Goal: Task Accomplishment & Management: Complete application form

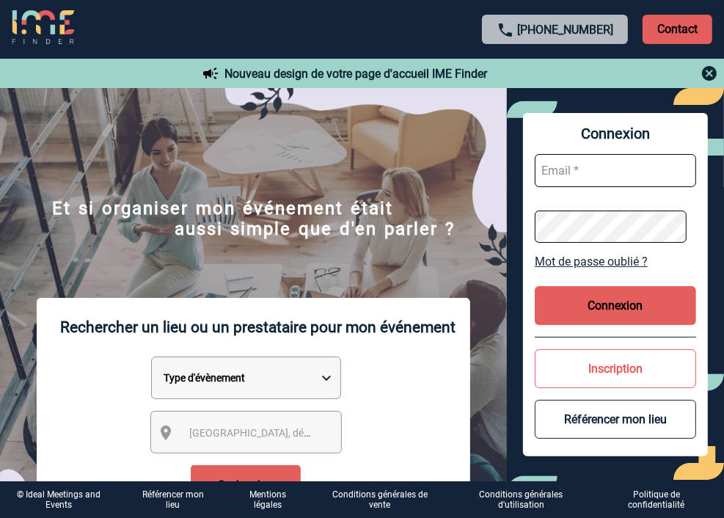
type input "[EMAIL_ADDRESS][DOMAIN_NAME]"
click at [618, 310] on button "Connexion" at bounding box center [615, 305] width 161 height 39
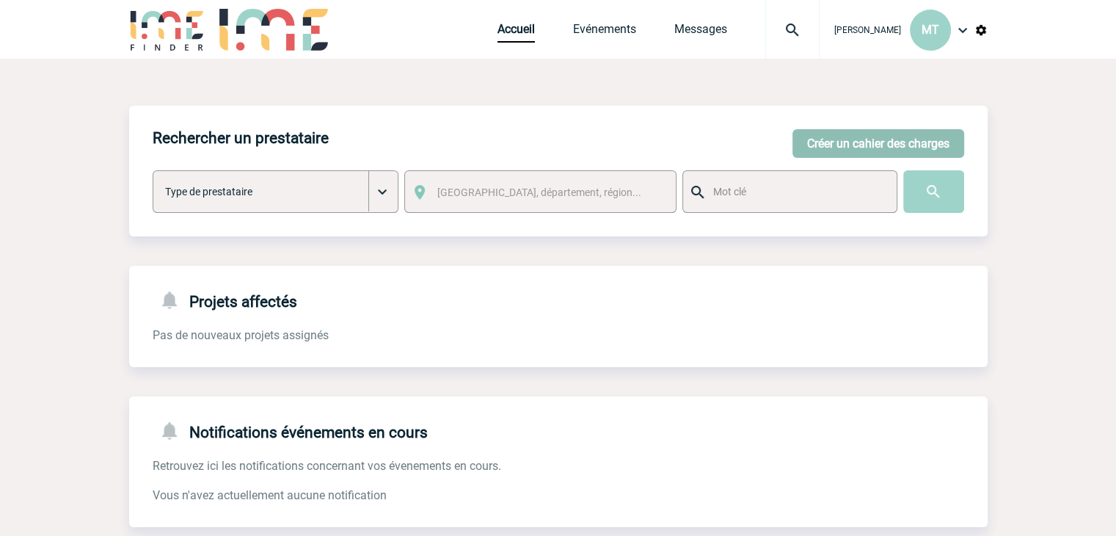
click at [734, 145] on button "Créer un cahier des charges" at bounding box center [878, 143] width 172 height 29
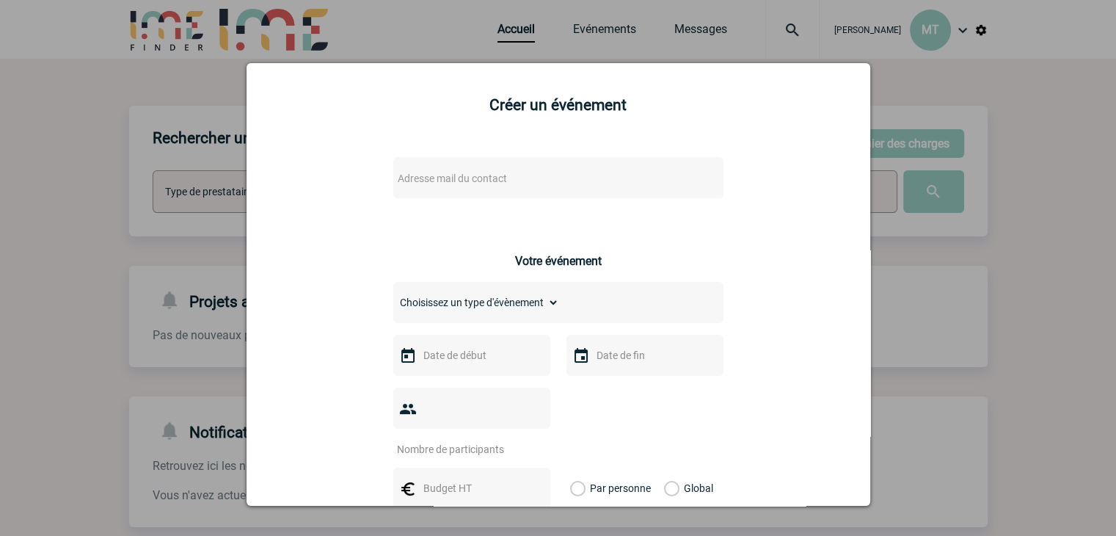
click at [446, 178] on span "Adresse mail du contact" at bounding box center [452, 178] width 109 height 12
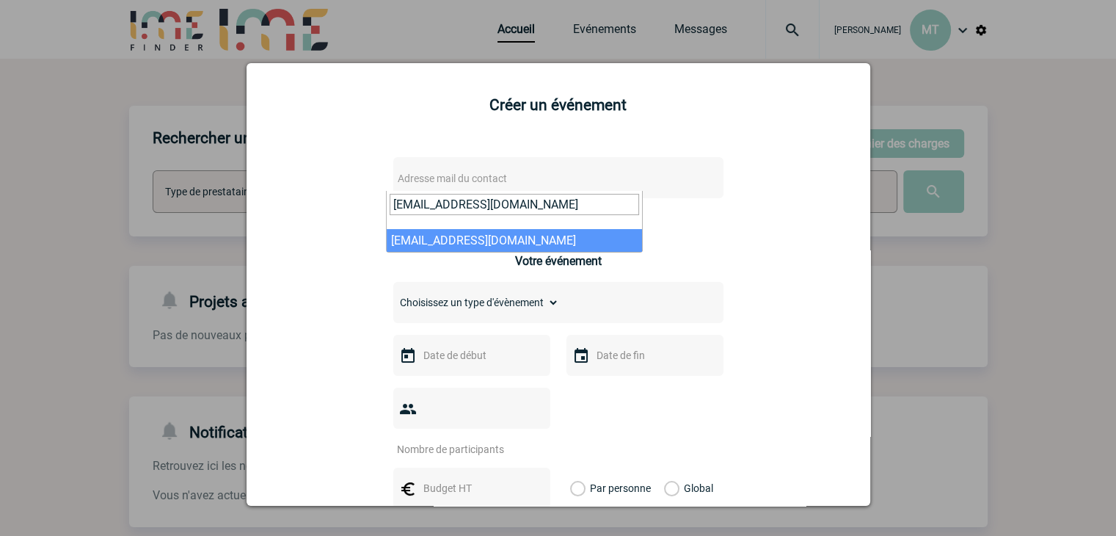
type input "F.Verges@cnr.tm.fr"
select select "128534"
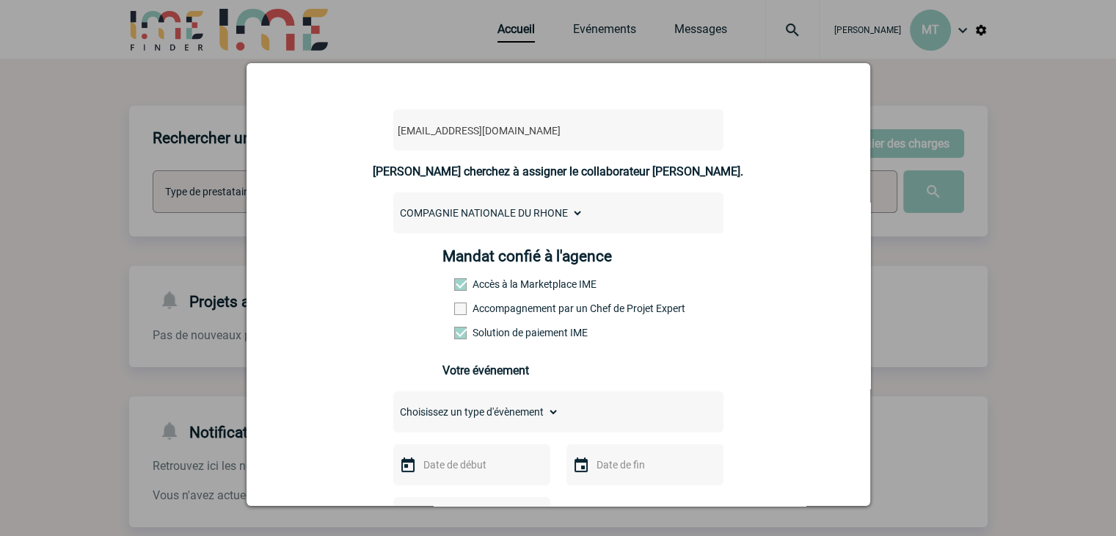
scroll to position [73, 0]
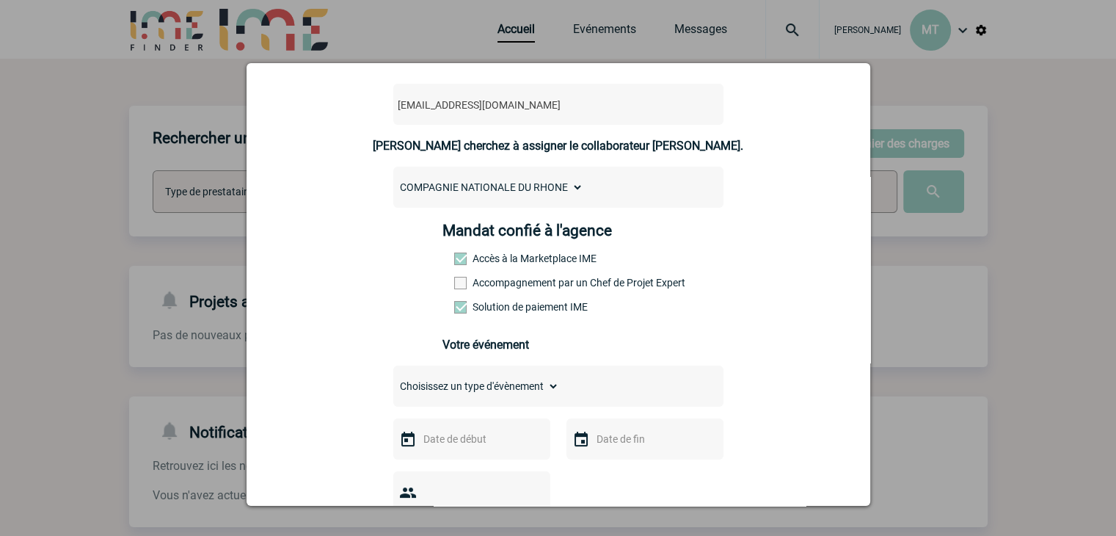
click at [454, 285] on span at bounding box center [460, 283] width 12 height 12
click at [0, 0] on input "Accompagnement par un Chef de Projet Expert" at bounding box center [0, 0] width 0 height 0
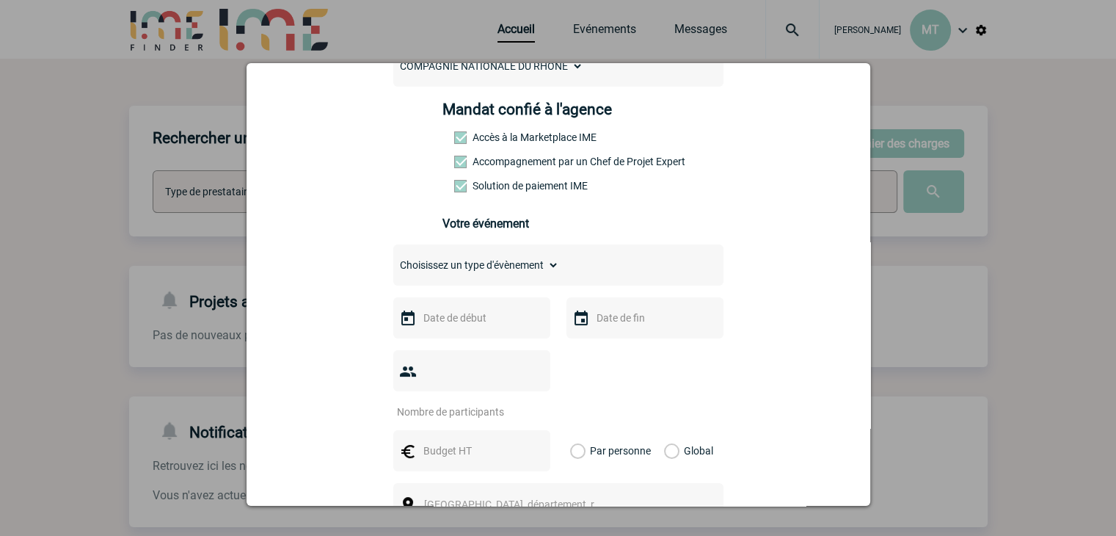
scroll to position [220, 0]
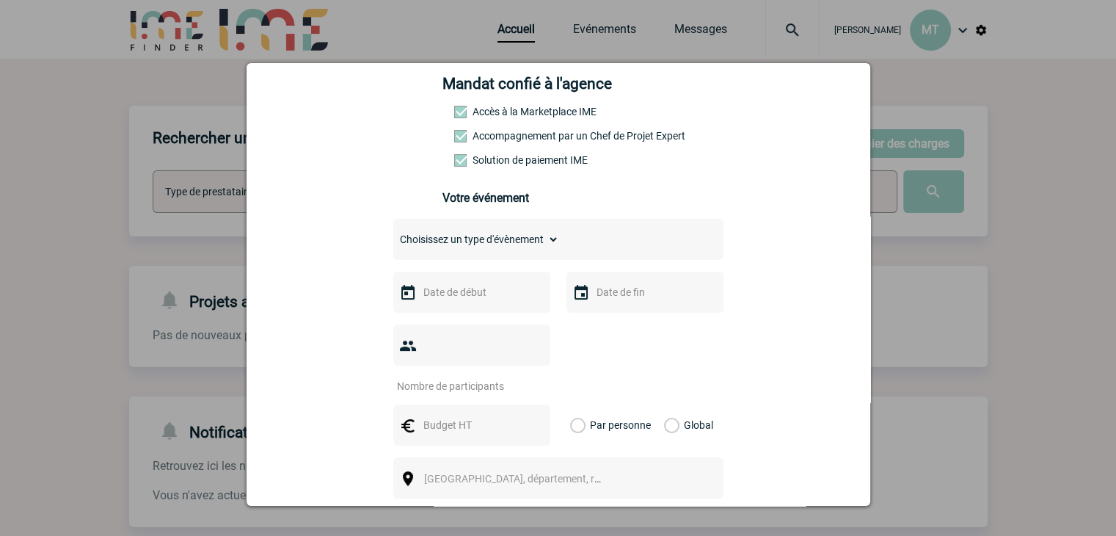
click at [475, 241] on select "Choisissez un type d'évènement Séminaire avec nuitée Séminaire sans nuitée Repa…" at bounding box center [476, 239] width 166 height 21
select select "3"
click at [393, 233] on select "Choisissez un type d'évènement Séminaire avec nuitée Séminaire sans nuitée Repa…" at bounding box center [476, 239] width 166 height 21
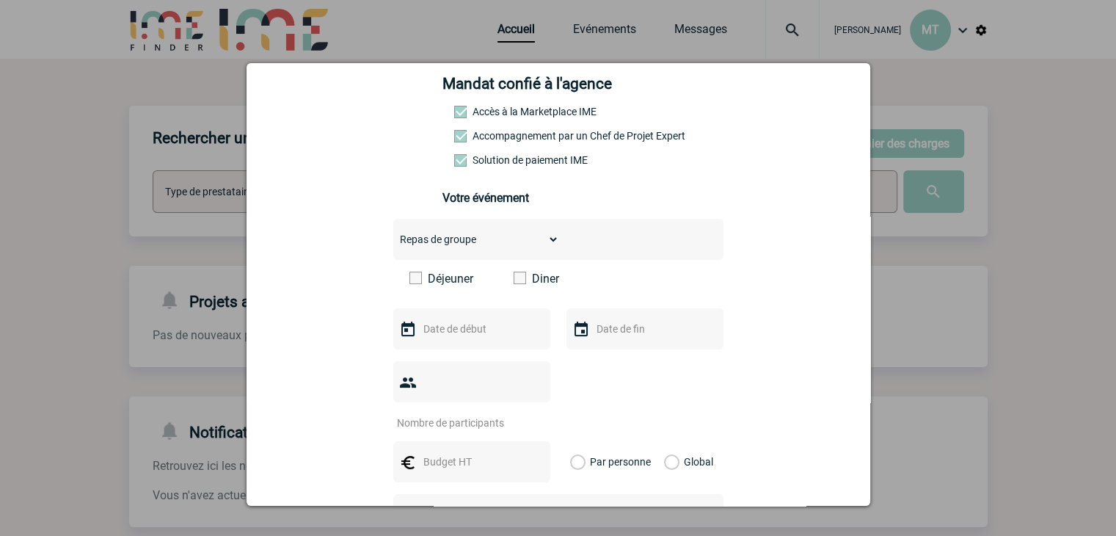
click at [514, 283] on span at bounding box center [520, 277] width 12 height 12
click at [0, 0] on input "Diner" at bounding box center [0, 0] width 0 height 0
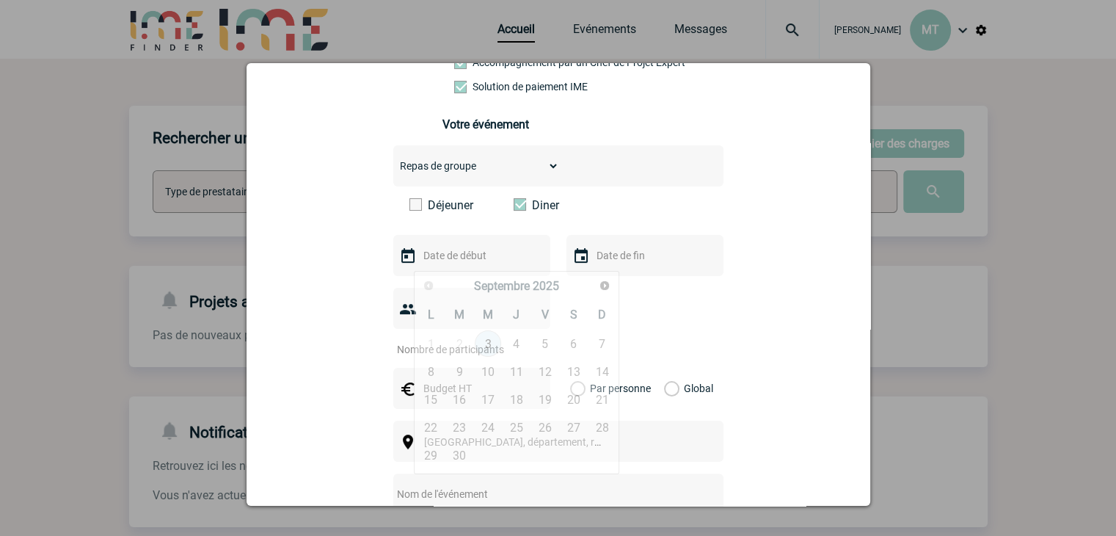
click at [476, 253] on input "text" at bounding box center [470, 255] width 101 height 19
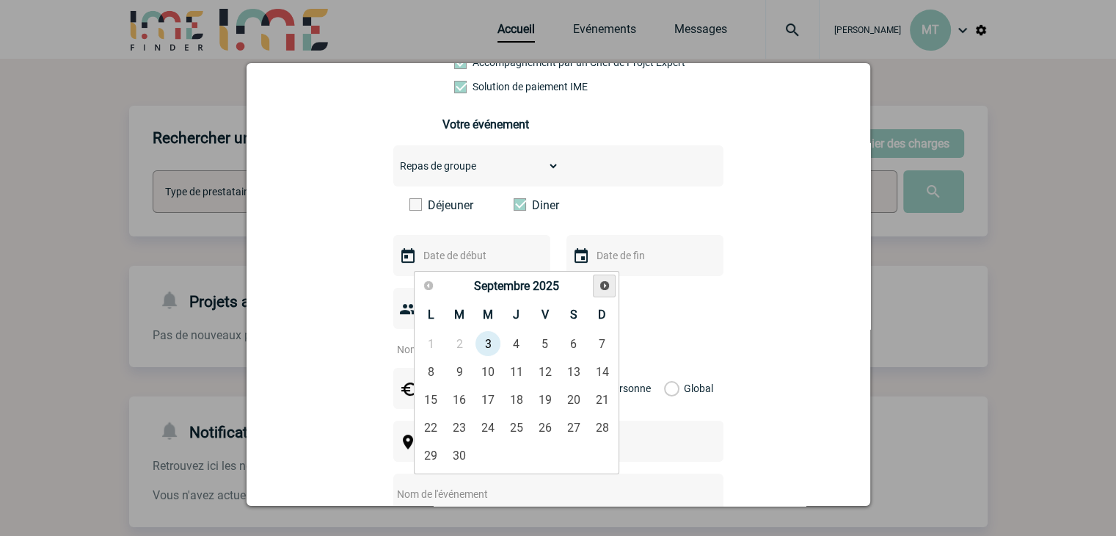
click at [604, 287] on span "Suivant" at bounding box center [605, 286] width 12 height 12
click at [491, 373] on link "8" at bounding box center [488, 371] width 27 height 26
type input "08-10-2025"
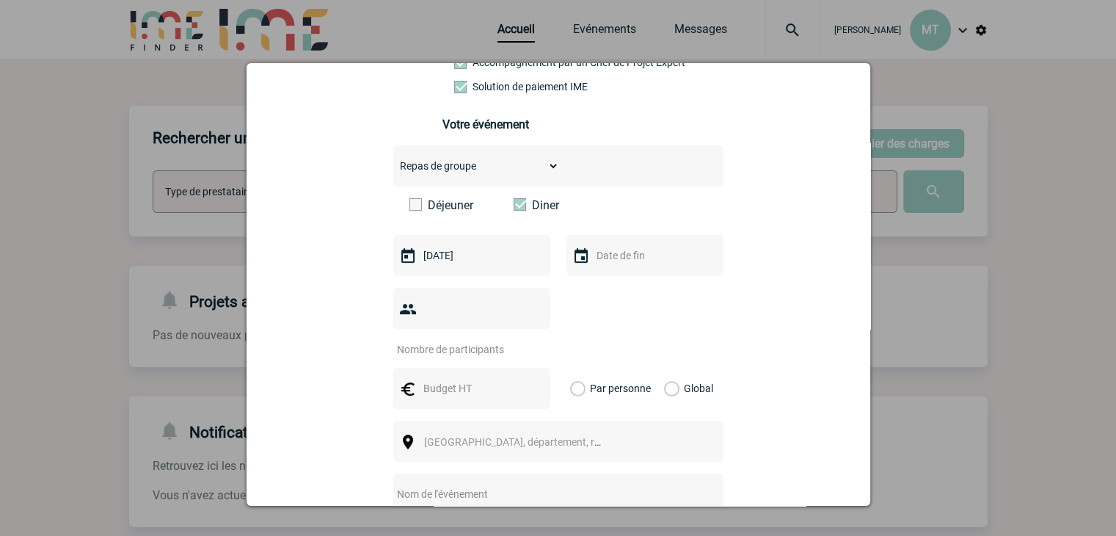
click at [624, 260] on input "text" at bounding box center [643, 255] width 101 height 19
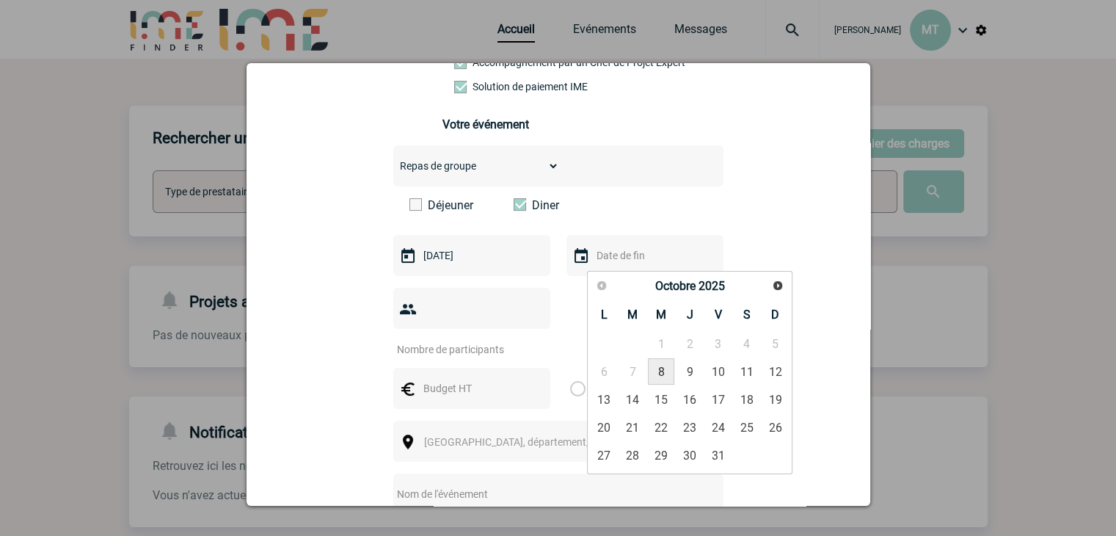
click at [655, 371] on link "8" at bounding box center [661, 371] width 27 height 26
type input "08-10-2025"
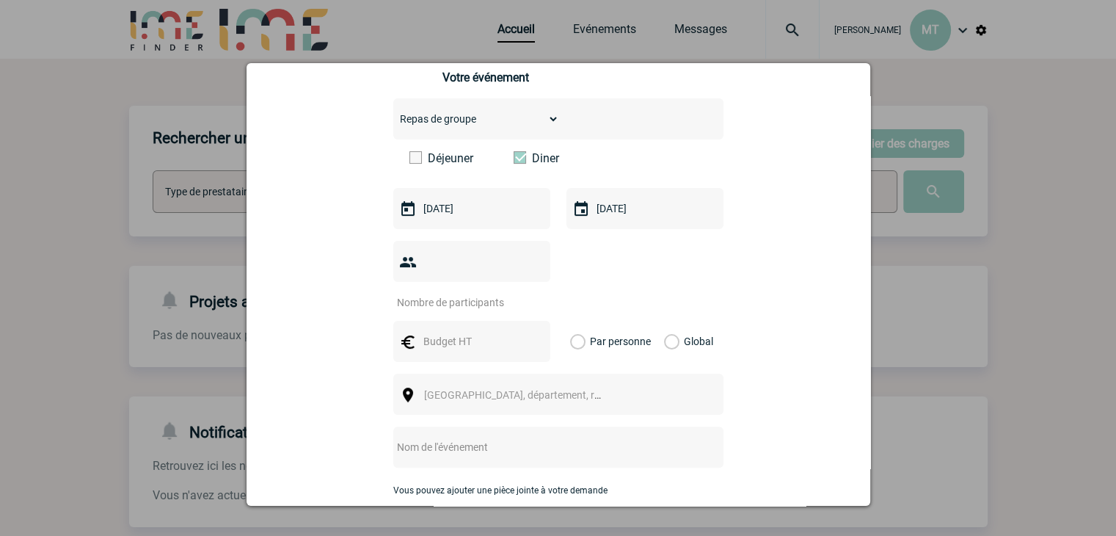
scroll to position [367, 0]
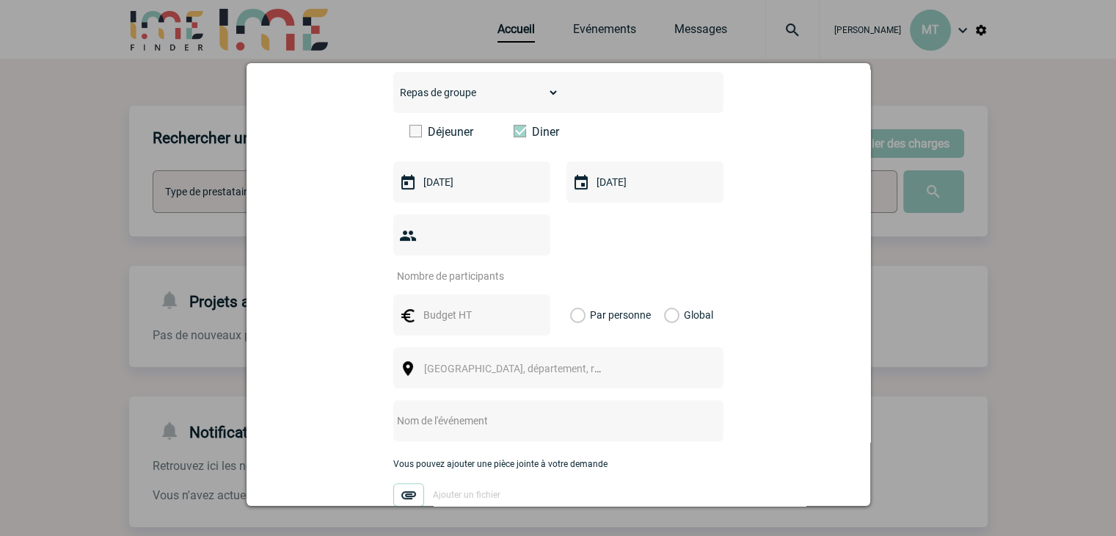
click at [448, 266] on input "number" at bounding box center [462, 275] width 138 height 19
type input "20"
click at [449, 305] on input "text" at bounding box center [470, 314] width 101 height 19
type input "1000"
click at [664, 296] on label "Global" at bounding box center [669, 314] width 10 height 41
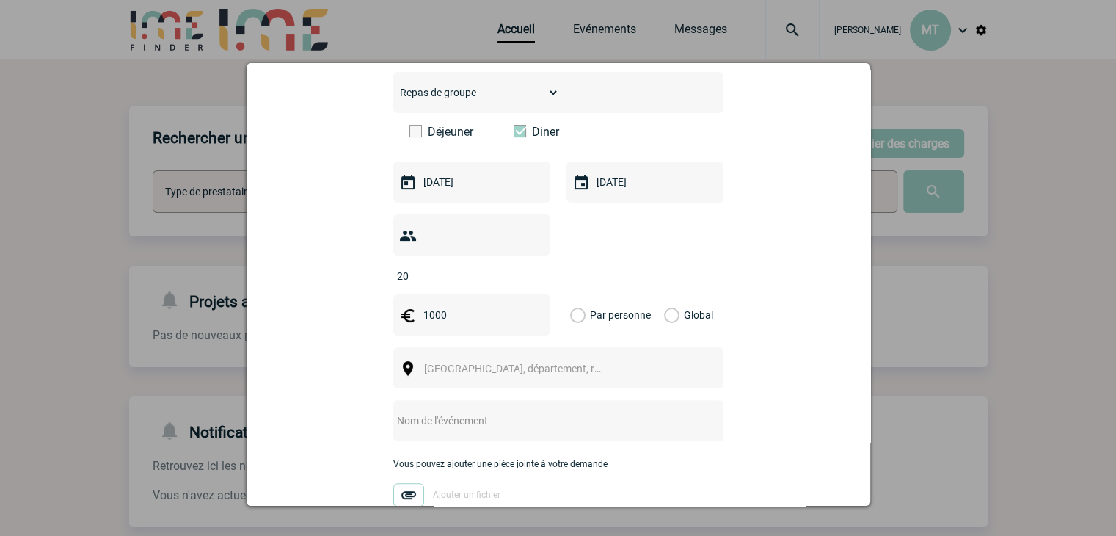
click at [0, 0] on input "Global" at bounding box center [0, 0] width 0 height 0
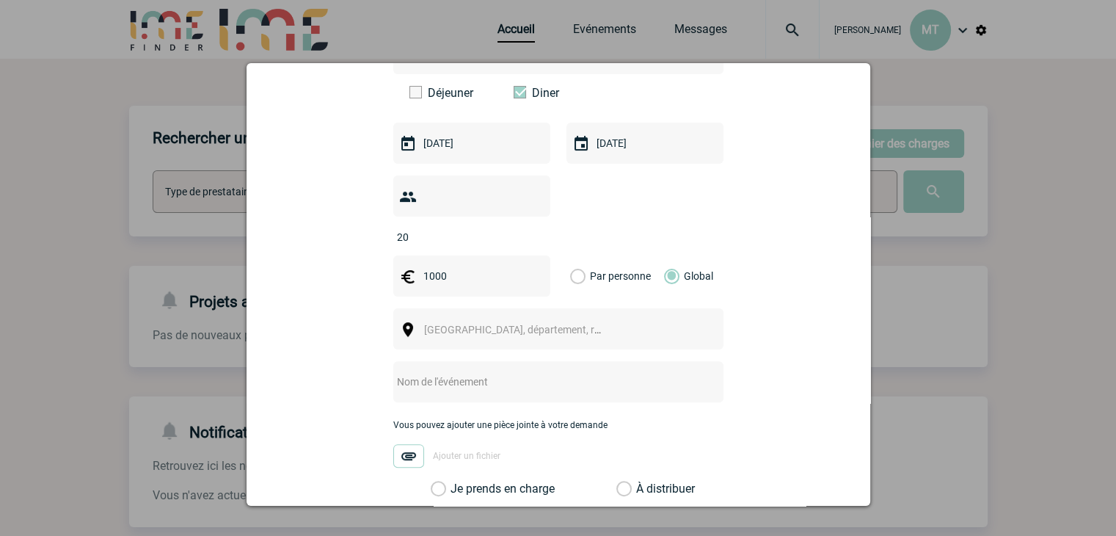
scroll to position [440, 0]
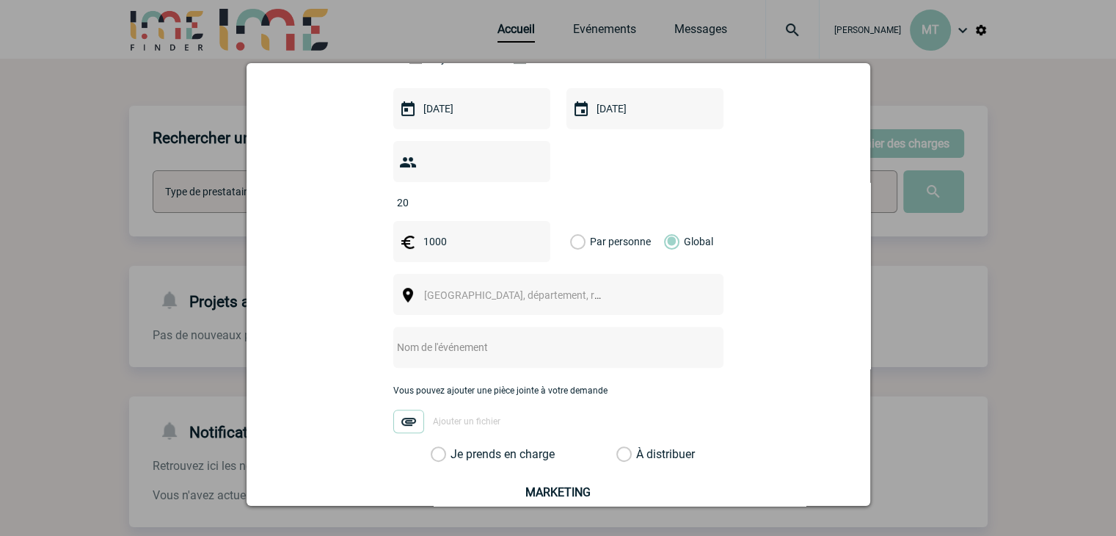
click at [508, 289] on span "[GEOGRAPHIC_DATA], département, région..." at bounding box center [526, 295] width 204 height 12
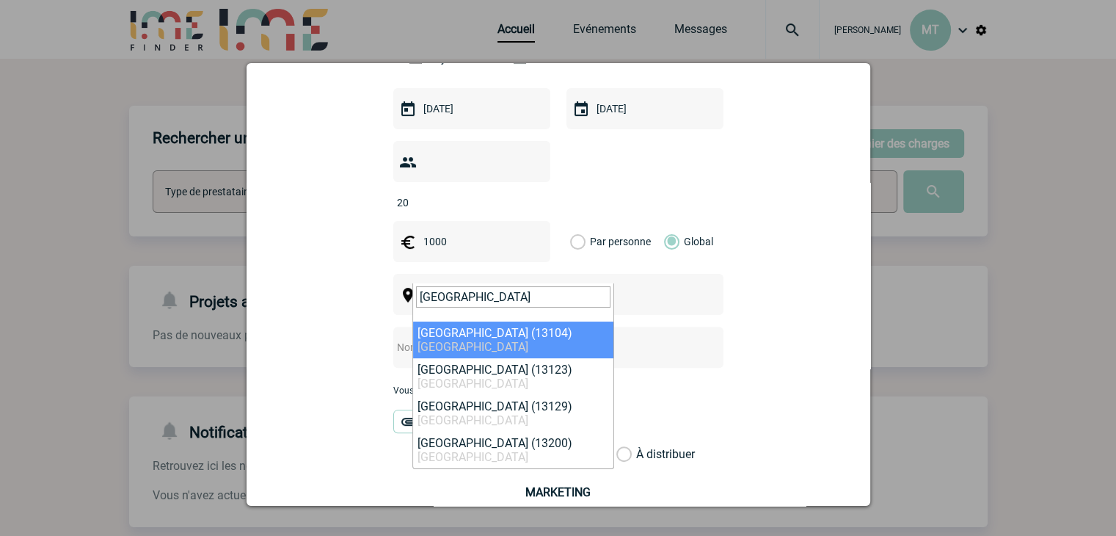
type input "arles"
select select "7200"
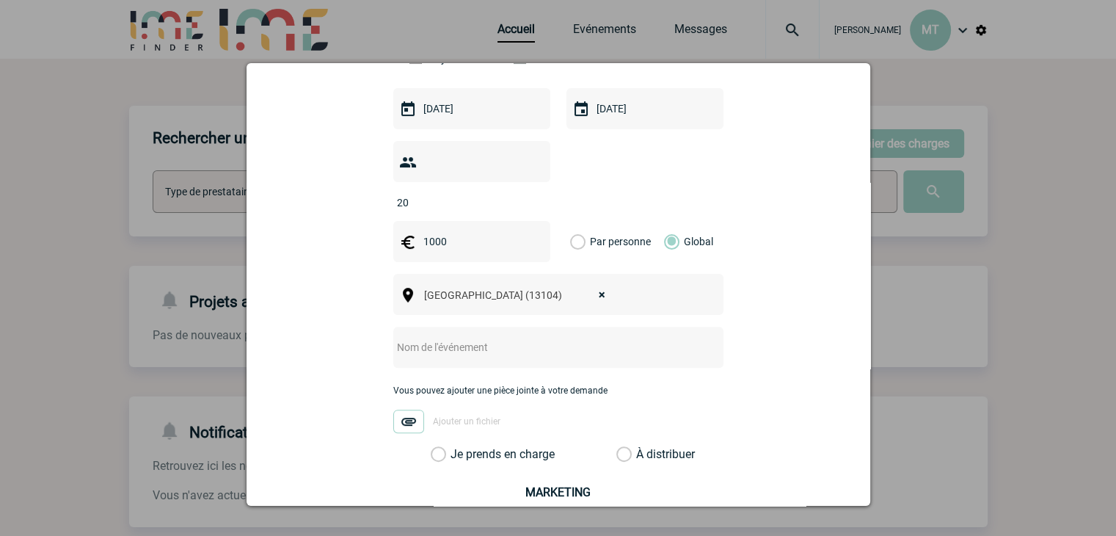
click at [514, 337] on input "text" at bounding box center [538, 346] width 291 height 19
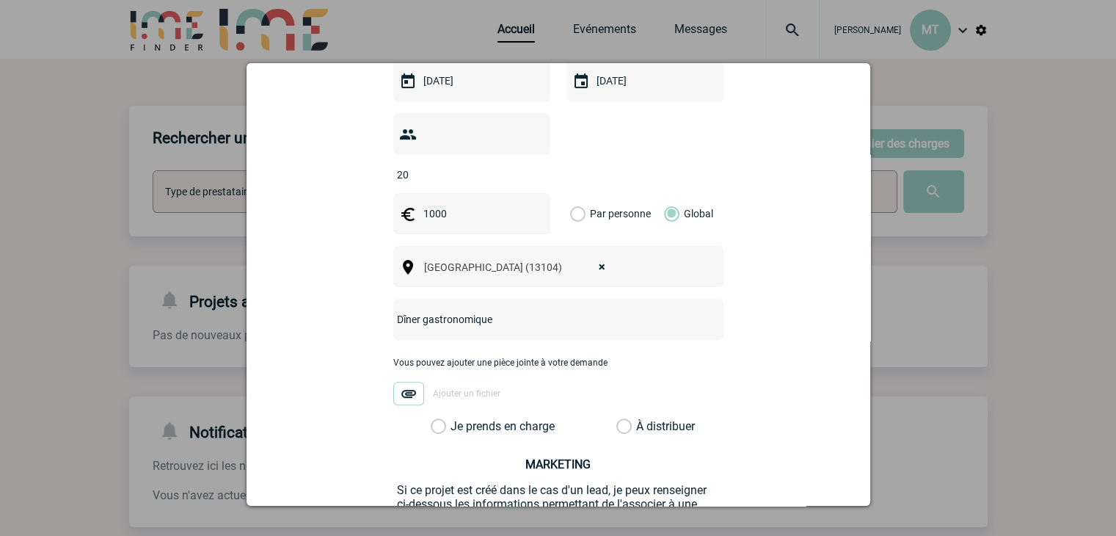
scroll to position [514, 0]
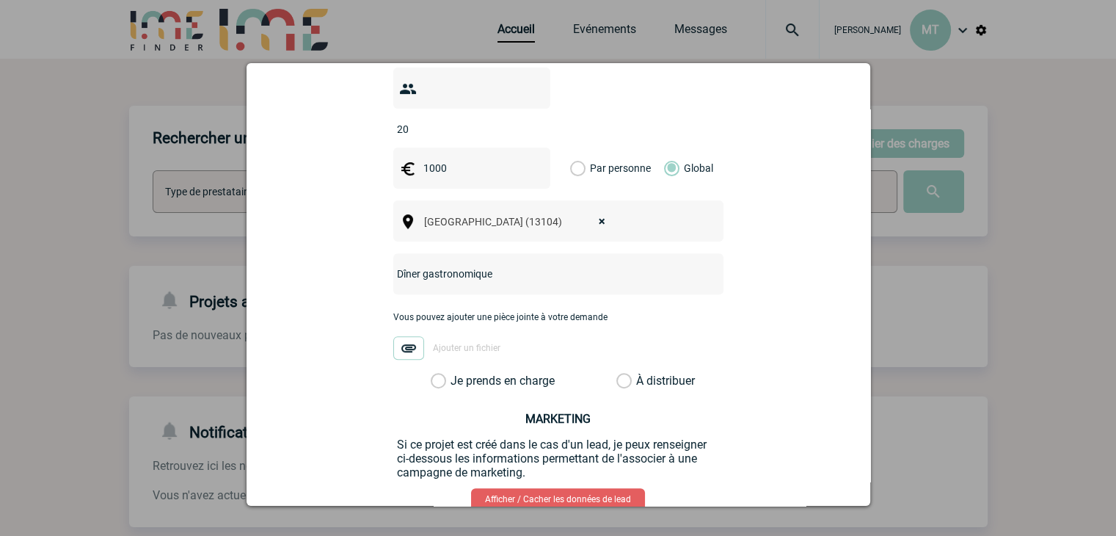
type input "Dîner gastronomique"
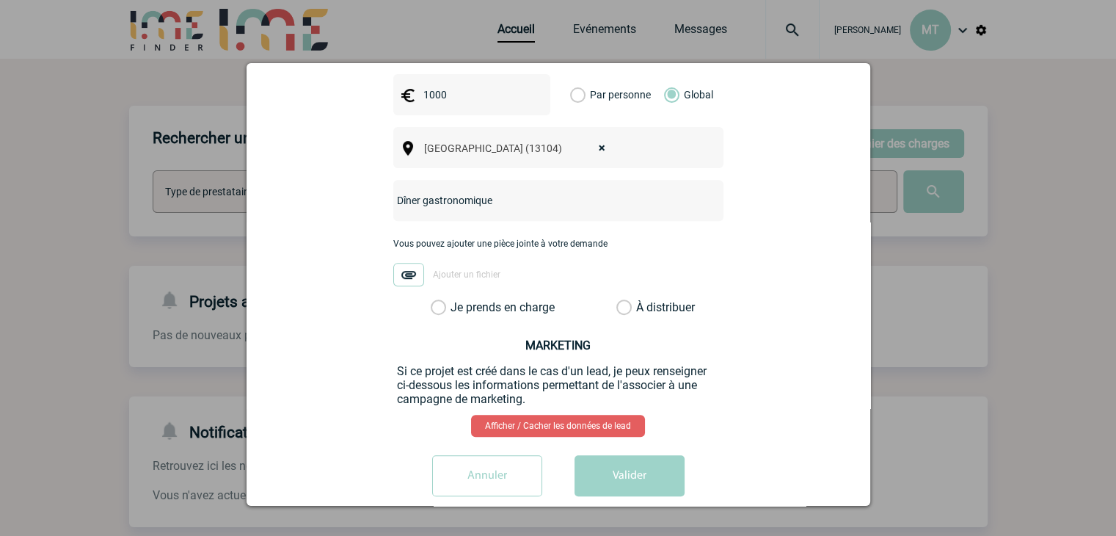
click at [434, 300] on label "Je prends en charge" at bounding box center [443, 307] width 25 height 15
click at [0, 0] on input "Je prends en charge" at bounding box center [0, 0] width 0 height 0
click at [622, 453] on button "Valider" at bounding box center [629, 473] width 110 height 41
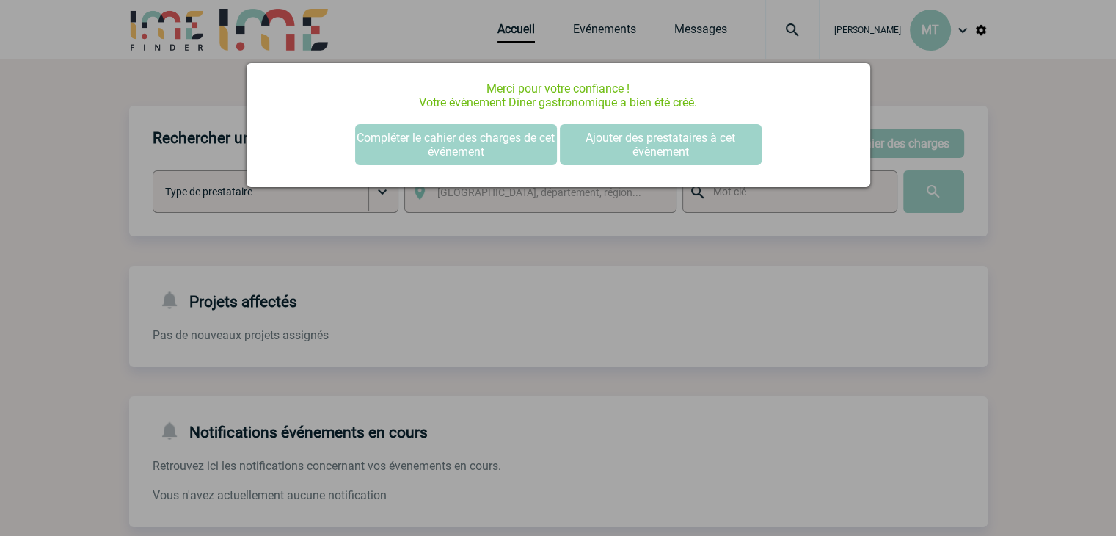
scroll to position [0, 0]
click at [489, 145] on button "Compléter le cahier des charges de cet événement" at bounding box center [456, 144] width 202 height 41
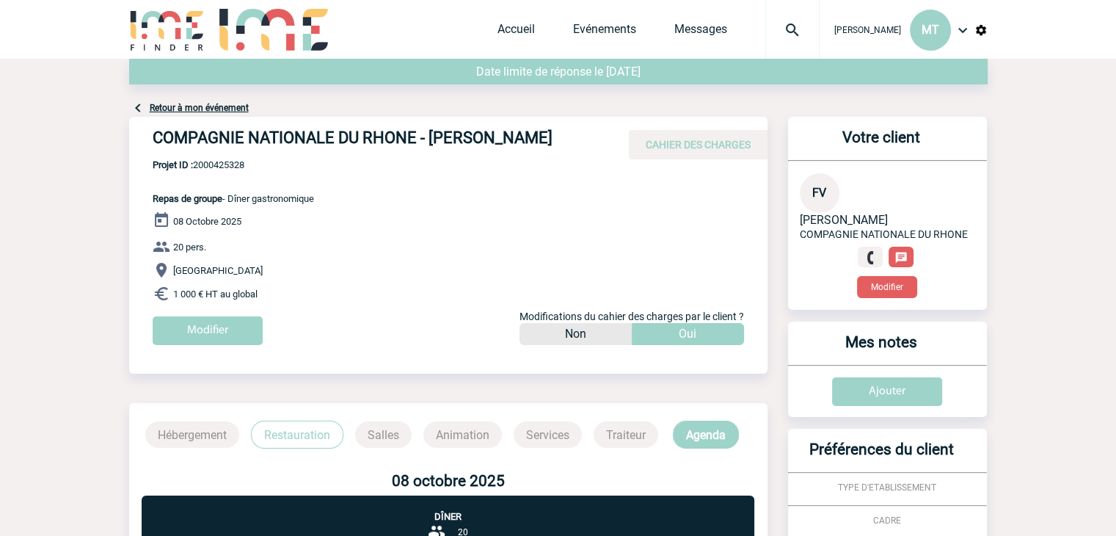
drag, startPoint x: 158, startPoint y: 136, endPoint x: 575, endPoint y: 132, distance: 417.5
click at [575, 132] on h4 "COMPAGNIE NATIONALE DU RHONE - Françoise VERGES" at bounding box center [373, 140] width 440 height 25
drag, startPoint x: 567, startPoint y: 136, endPoint x: 154, endPoint y: 142, distance: 413.1
click at [154, 142] on h4 "COMPAGNIE NATIONALE DU RHONE - Françoise VERGES" at bounding box center [373, 140] width 440 height 25
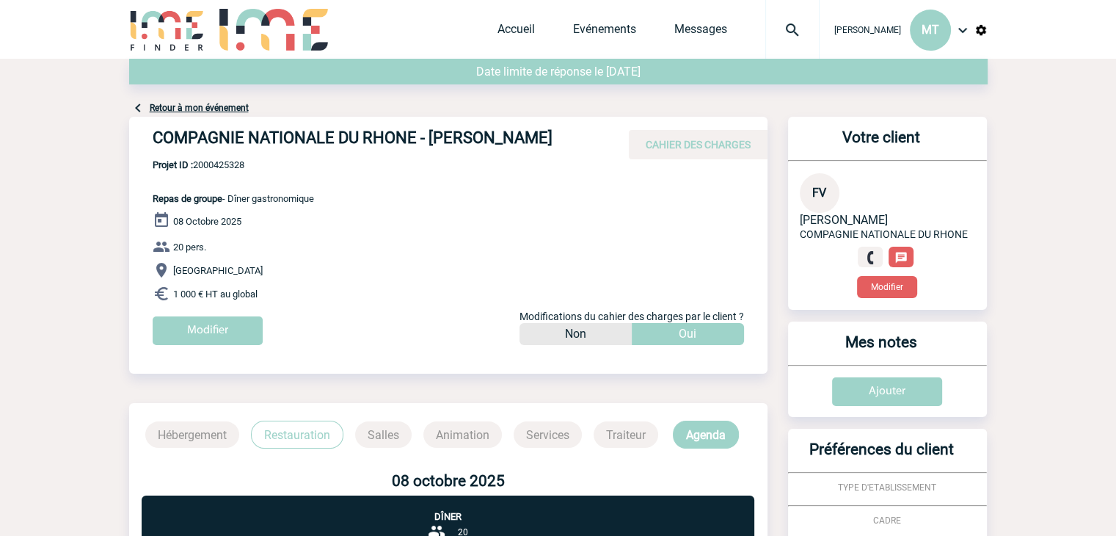
copy h4 "COMPAGNIE NATIONALE DU RHONE - Françoise VERGES"
drag, startPoint x: 255, startPoint y: 162, endPoint x: 197, endPoint y: 169, distance: 59.1
click at [197, 169] on span "Projet ID : 2000425328" at bounding box center [233, 164] width 161 height 11
copy span "2000425328"
click at [471, 136] on h4 "COMPAGNIE NATIONALE DU RHONE - Françoise VERGES" at bounding box center [373, 140] width 440 height 25
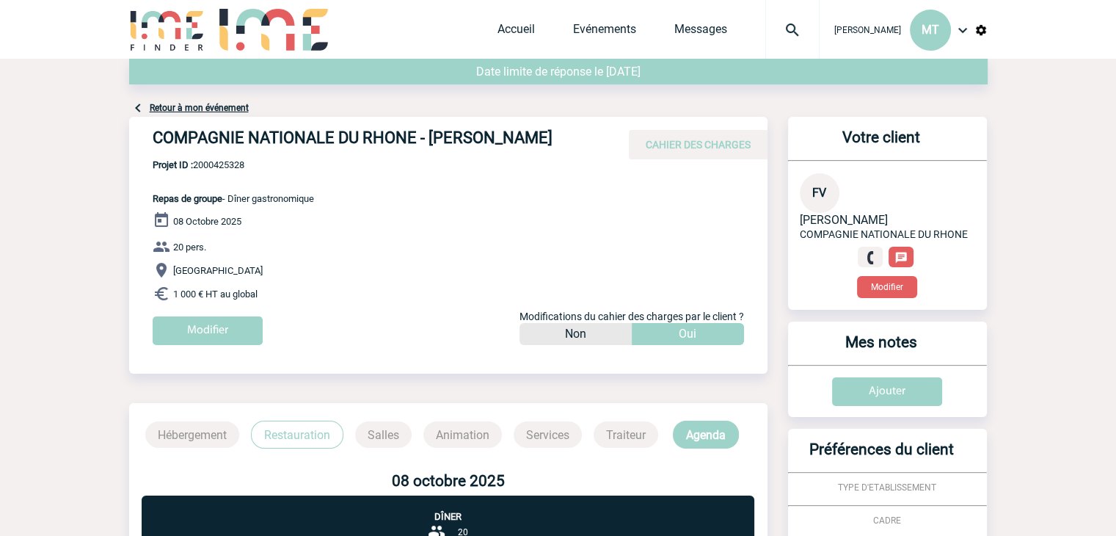
drag, startPoint x: 569, startPoint y: 140, endPoint x: 431, endPoint y: 138, distance: 137.2
click at [431, 138] on h4 "COMPAGNIE NATIONALE DU RHONE - Françoise VERGES" at bounding box center [373, 140] width 440 height 25
copy h4 "Françoise VERGES"
click at [697, 209] on div "COMPAGNIE NATIONALE DU RHONE - Françoise VERGES CAHIER DES CHARGES COMPAGNIE NA…" at bounding box center [448, 236] width 638 height 239
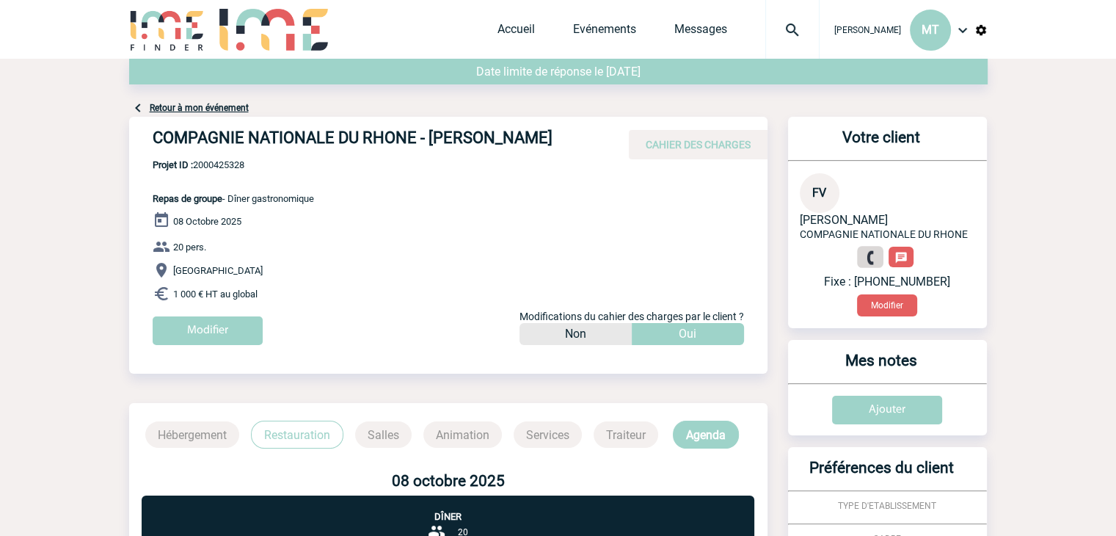
click at [866, 253] on img at bounding box center [871, 258] width 14 height 14
drag, startPoint x: 359, startPoint y: 156, endPoint x: 351, endPoint y: 158, distance: 8.4
click at [358, 158] on div "COMPAGNIE NATIONALE DU RHONE - Françoise VERGES CAHIER DES CHARGES" at bounding box center [448, 138] width 638 height 43
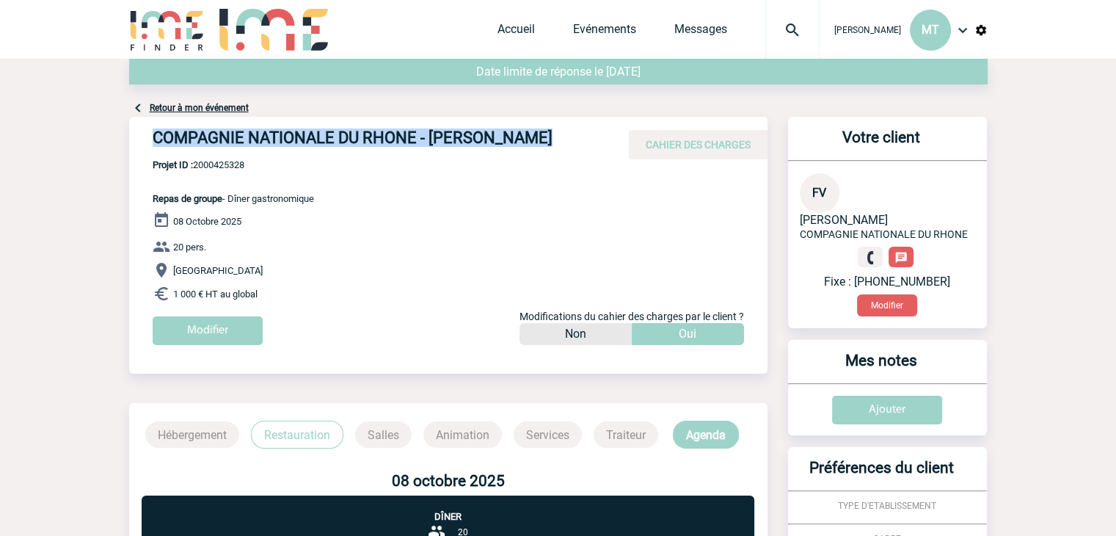
drag, startPoint x: 227, startPoint y: 139, endPoint x: 596, endPoint y: 136, distance: 369.0
click at [613, 142] on div "COMPAGNIE NATIONALE DU RHONE - Françoise VERGES CAHIER DES CHARGES" at bounding box center [448, 138] width 638 height 43
copy div "COMPAGNIE NATIONALE DU RHONE - Françoise VERGES"
click at [415, 131] on h4 "COMPAGNIE NATIONALE DU RHONE - Françoise VERGES" at bounding box center [373, 140] width 440 height 25
click at [417, 138] on h4 "COMPAGNIE NATIONALE DU RHONE - Françoise VERGES" at bounding box center [373, 140] width 440 height 25
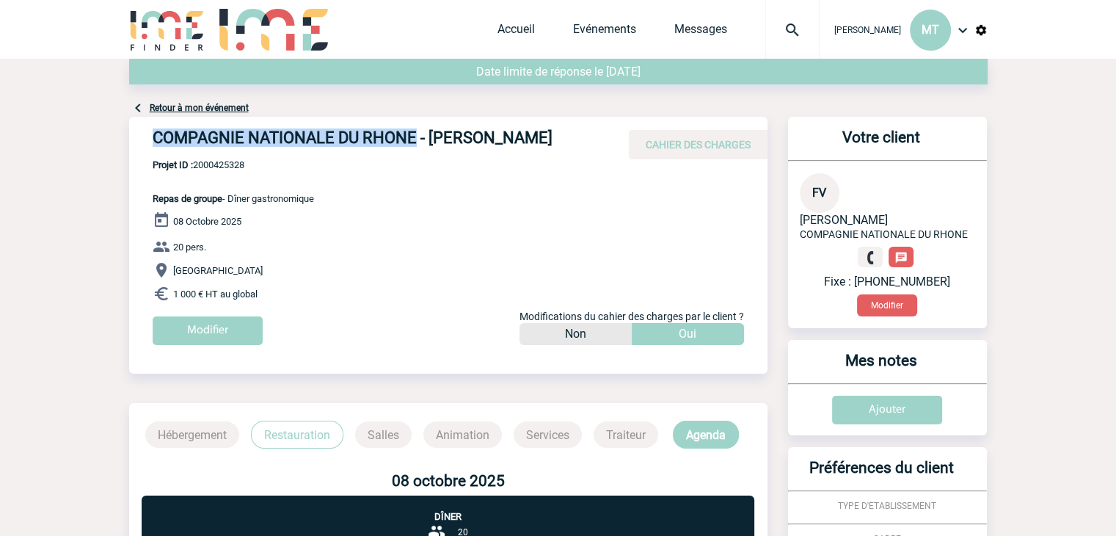
drag, startPoint x: 414, startPoint y: 141, endPoint x: 152, endPoint y: 145, distance: 261.9
click at [153, 145] on h4 "COMPAGNIE NATIONALE DU RHONE - Françoise VERGES" at bounding box center [373, 140] width 440 height 25
copy h4 "COMPAGNIE NATIONALE DU RHONE"
click at [84, 125] on body "Maëva THEVENIN MT Accueil Evénements" at bounding box center [558, 459] width 1116 height 919
drag, startPoint x: 488, startPoint y: 167, endPoint x: 279, endPoint y: 164, distance: 209.1
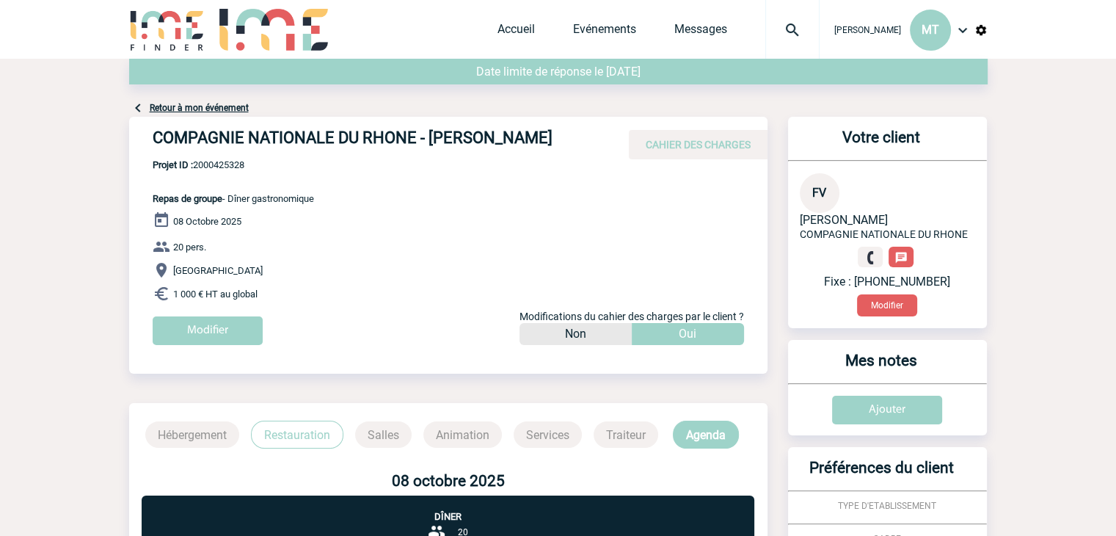
click at [481, 169] on div "COMPAGNIE NATIONALE DU RHONE - Françoise VERGES CAHIER DES CHARGES COMPAGNIE NA…" at bounding box center [448, 236] width 638 height 239
drag, startPoint x: 258, startPoint y: 167, endPoint x: 197, endPoint y: 165, distance: 61.7
click at [197, 165] on span "Projet ID : 2000425328" at bounding box center [233, 164] width 161 height 11
copy span "2000425328"
